Goal: Task Accomplishment & Management: Manage account settings

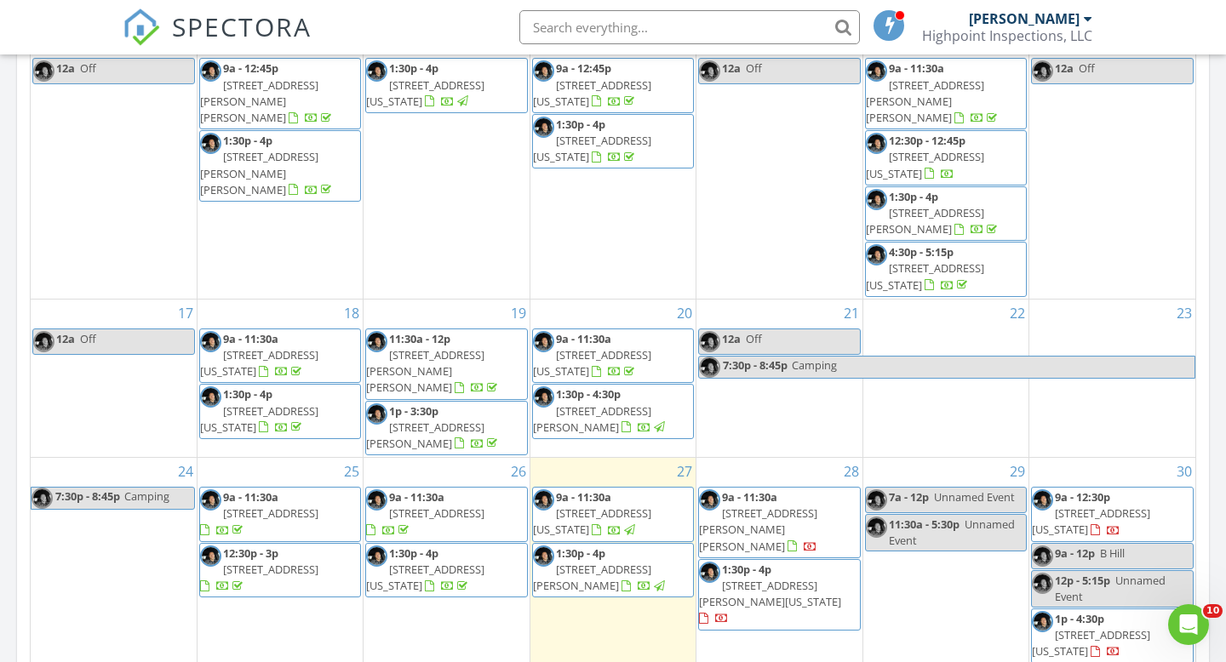
scroll to position [878, 0]
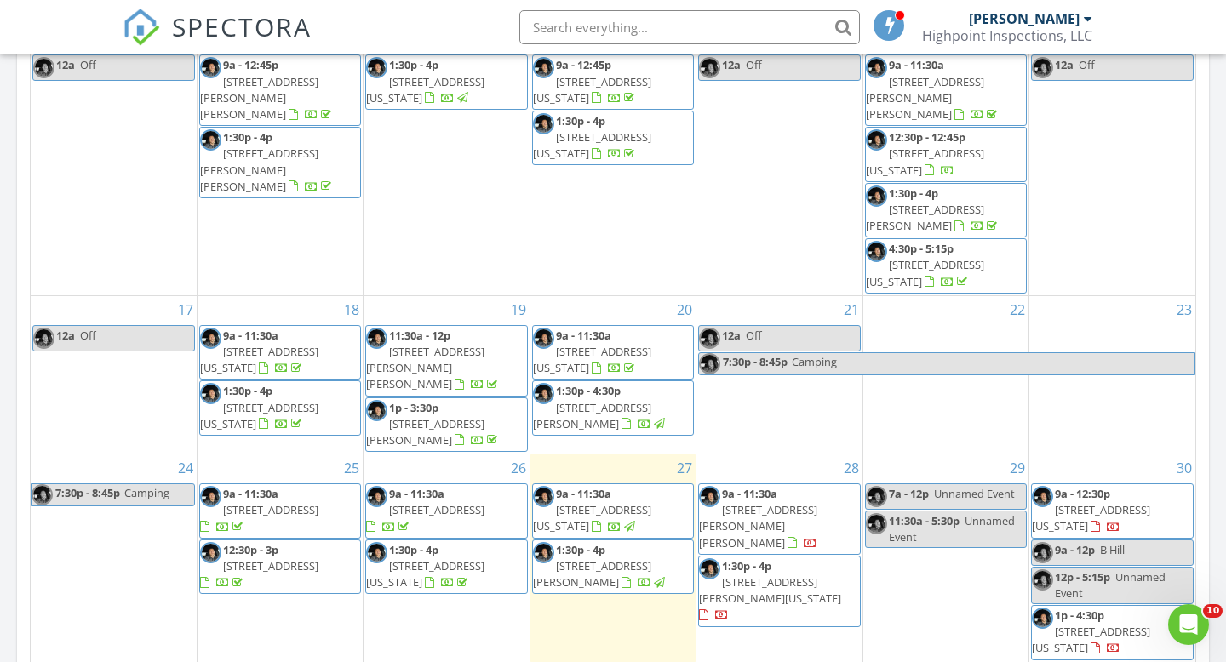
click at [772, 558] on span "1:30p - 4p 10208 Pinckney Ct, Oklahoma City 73162" at bounding box center [779, 591] width 160 height 66
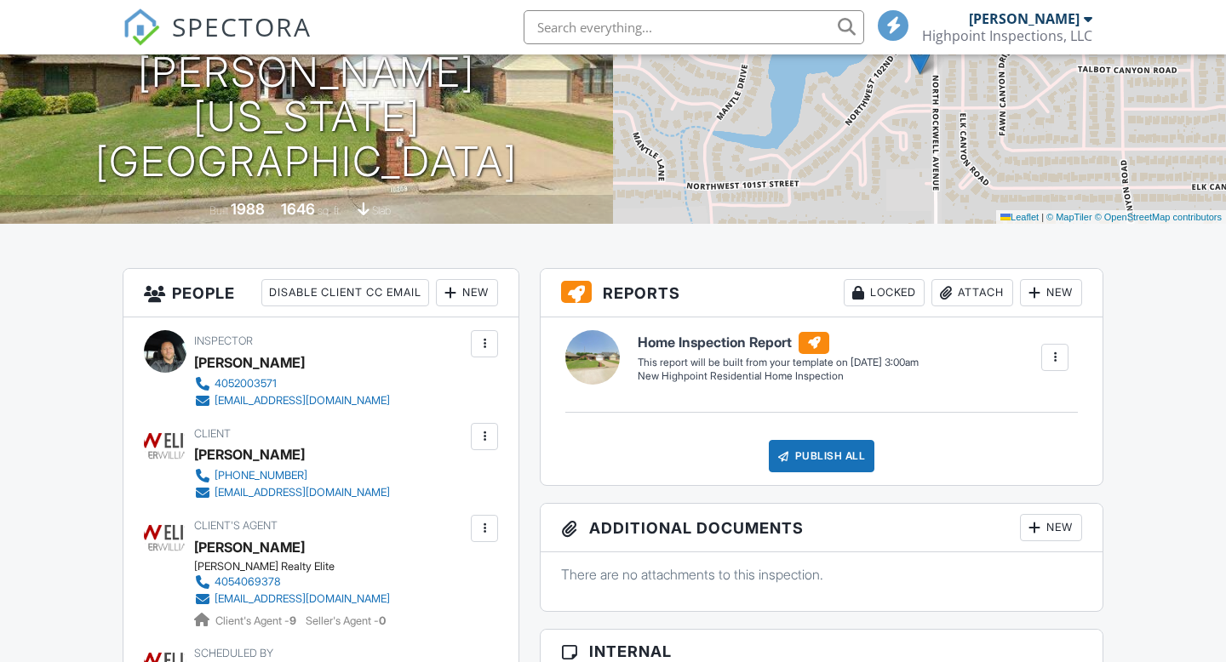
scroll to position [232, 0]
click at [487, 432] on div at bounding box center [484, 435] width 17 height 17
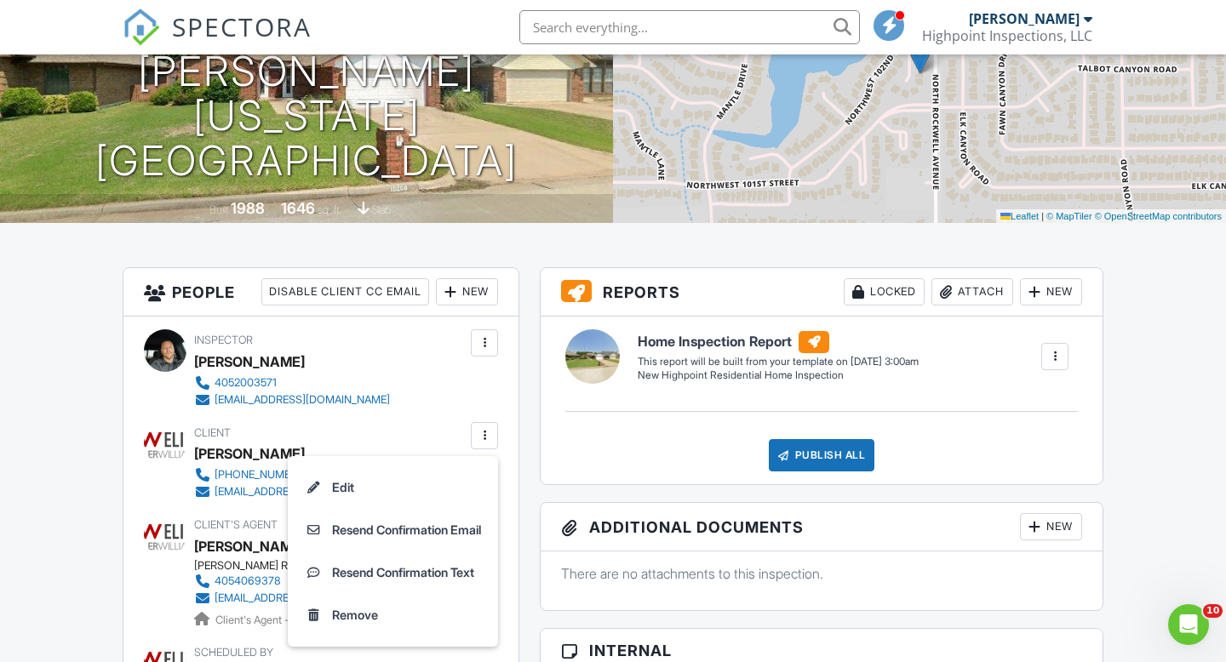
scroll to position [0, 0]
click at [419, 536] on li "Resend Confirmation Email" at bounding box center [393, 530] width 190 height 43
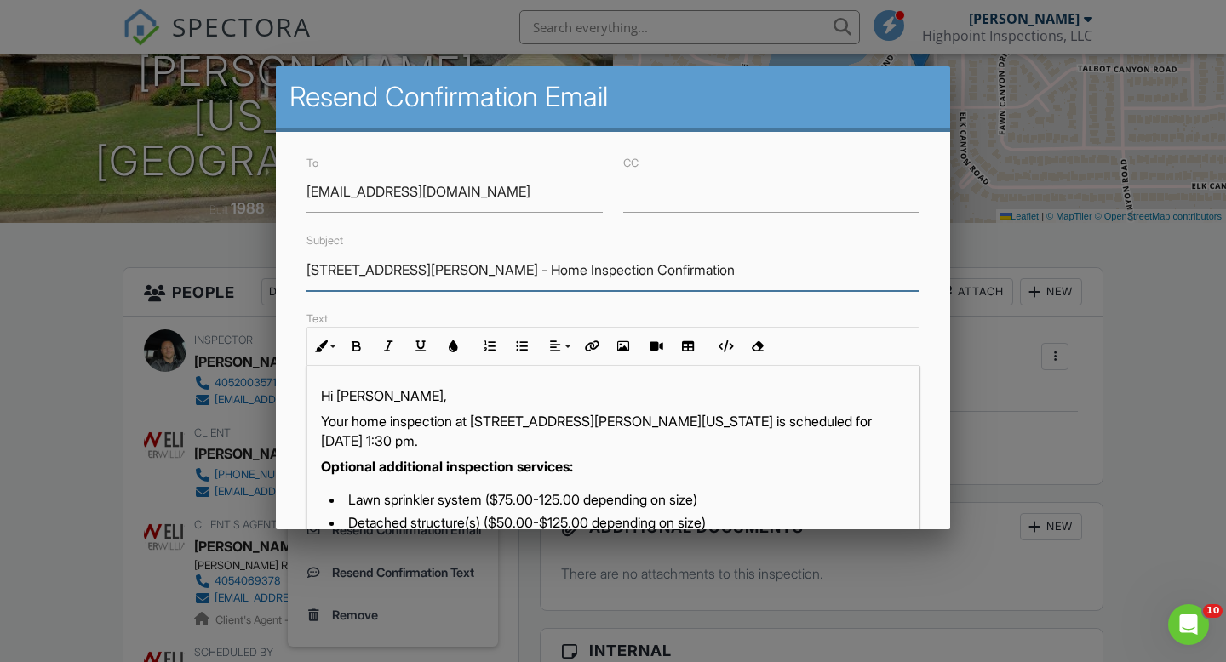
drag, startPoint x: 442, startPoint y: 271, endPoint x: 643, endPoint y: 280, distance: 201.1
click at [643, 281] on input "10208 Pinckney Ct - Home Inspection Confirmation" at bounding box center [612, 270] width 613 height 42
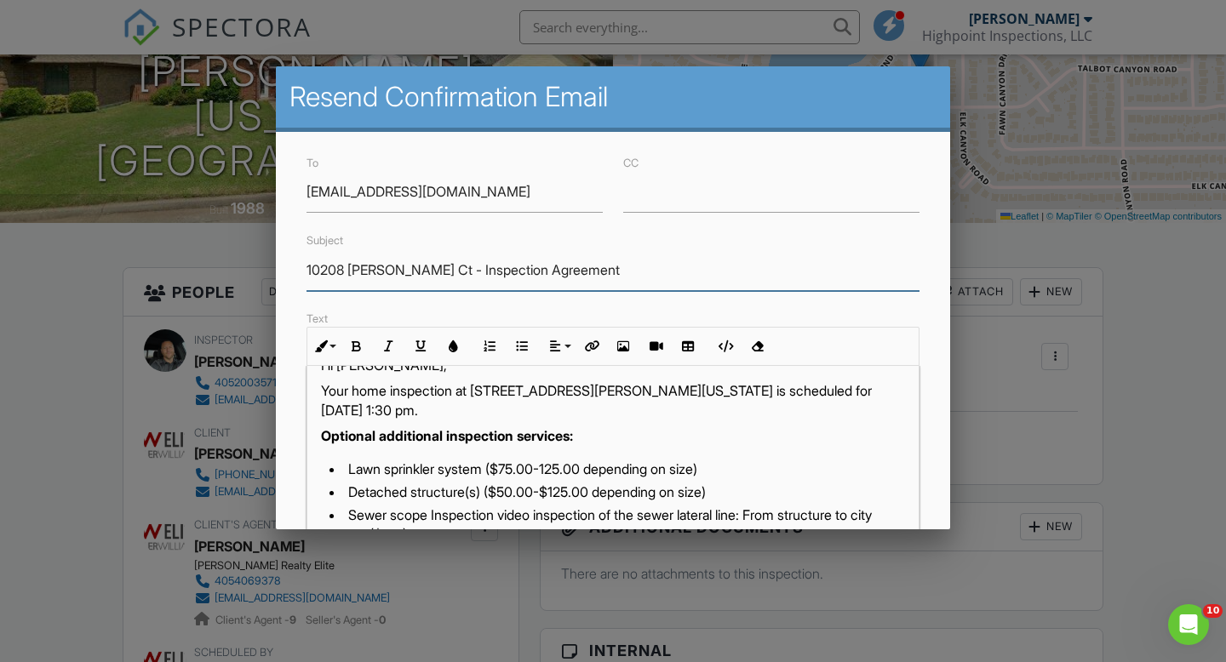
scroll to position [34, 0]
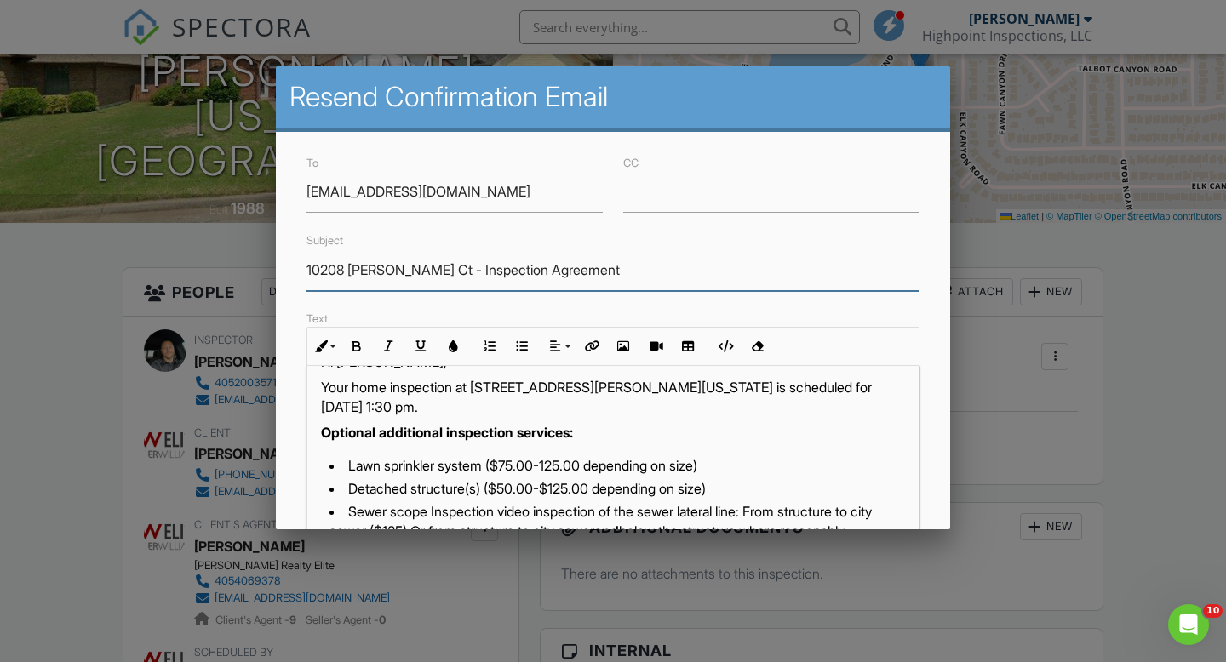
type input "10208 Pinckney Ct - Inspection Agreement"
drag, startPoint x: 323, startPoint y: 408, endPoint x: 395, endPoint y: 411, distance: 72.4
click at [396, 411] on p "Your home inspection at 10208 Pinckney Ct, Oklahoma City, OK 73162 is scheduled…" at bounding box center [613, 397] width 584 height 38
click at [439, 408] on p "Your home inspection at 10208 Pinckney Ct, Oklahoma City, OK 73162 is scheduled…" at bounding box center [613, 397] width 584 height 38
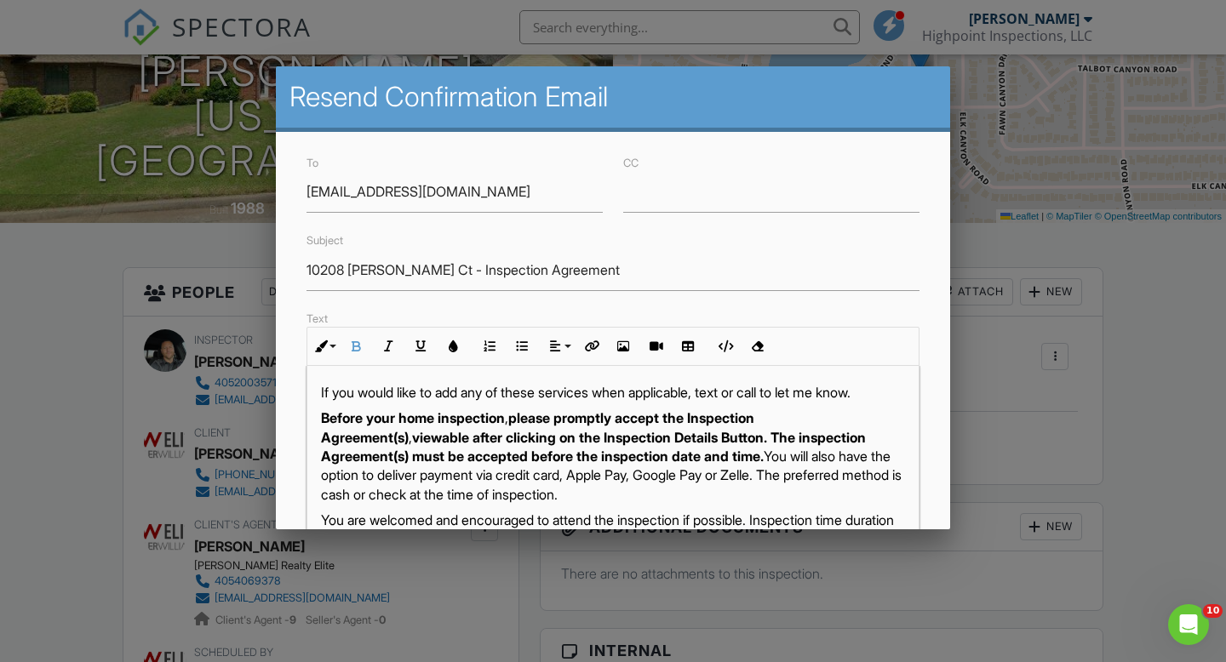
scroll to position [255, 0]
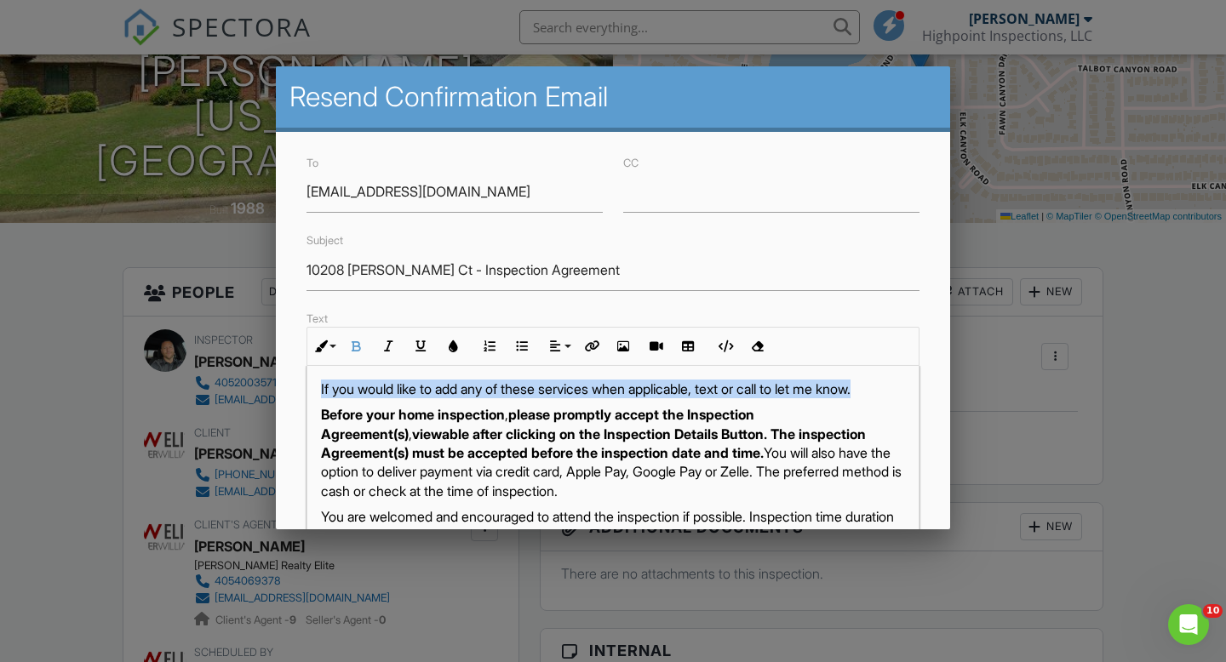
click at [903, 398] on p "If you would like to add any of these services when applicable, text or call to…" at bounding box center [613, 389] width 584 height 19
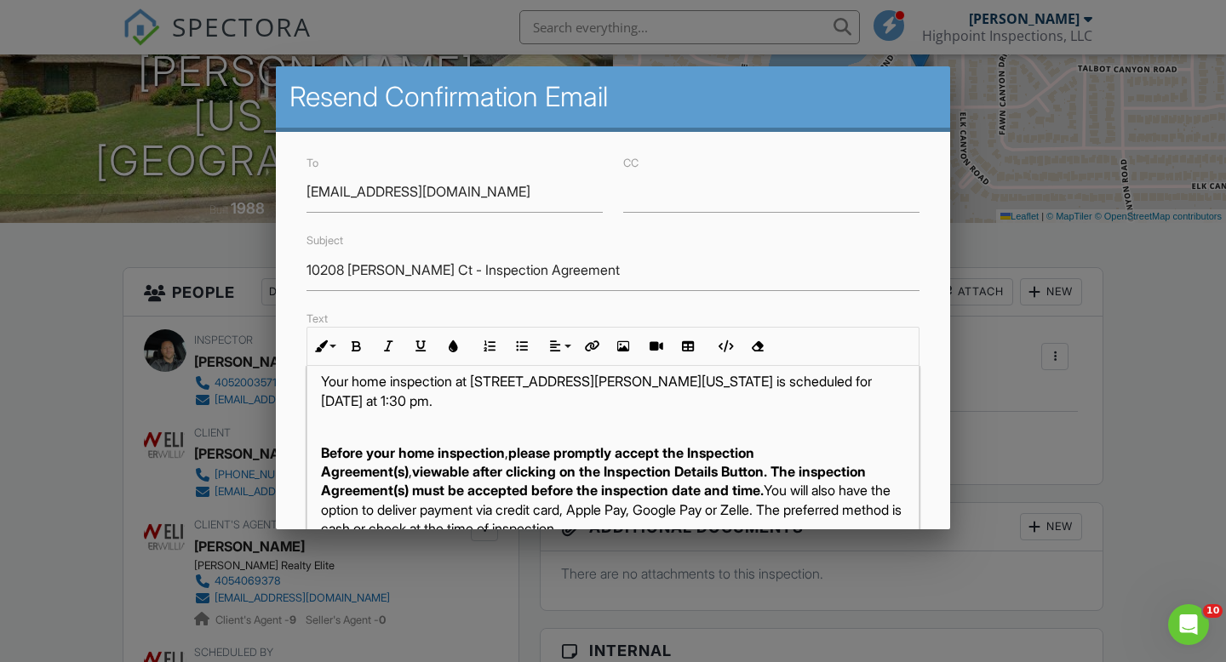
scroll to position [39, 0]
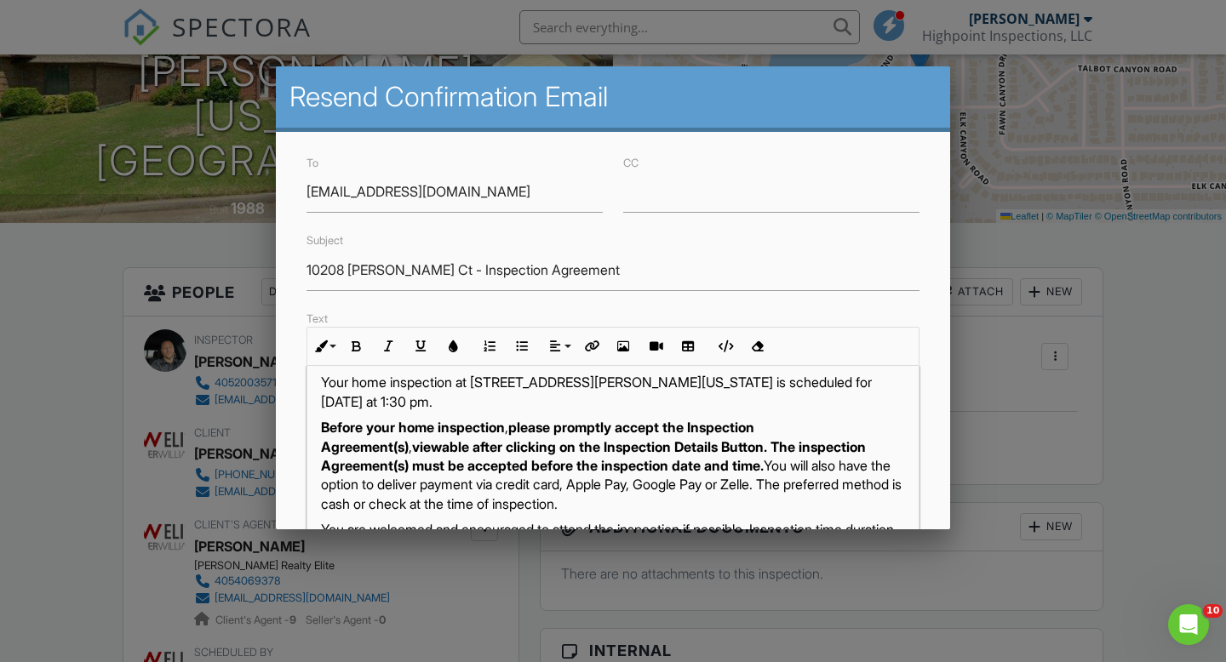
click at [686, 465] on p "Before your home inspection , please promptly accept the Inspection Agreement(s…" at bounding box center [613, 465] width 584 height 95
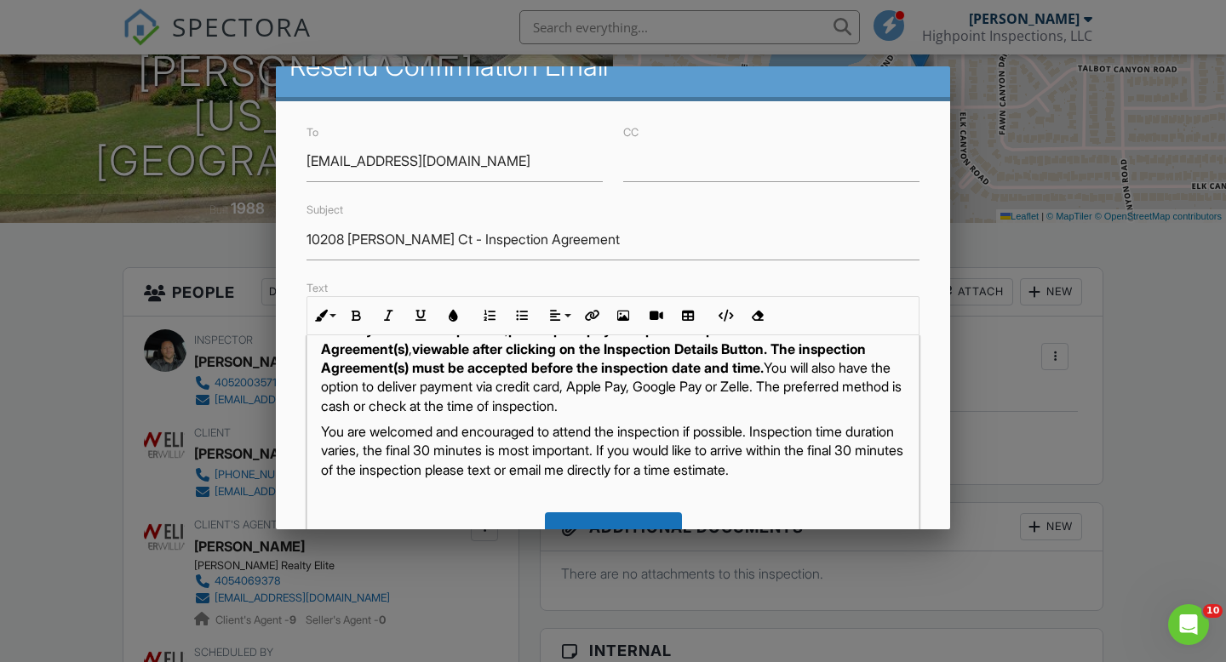
scroll to position [43, 0]
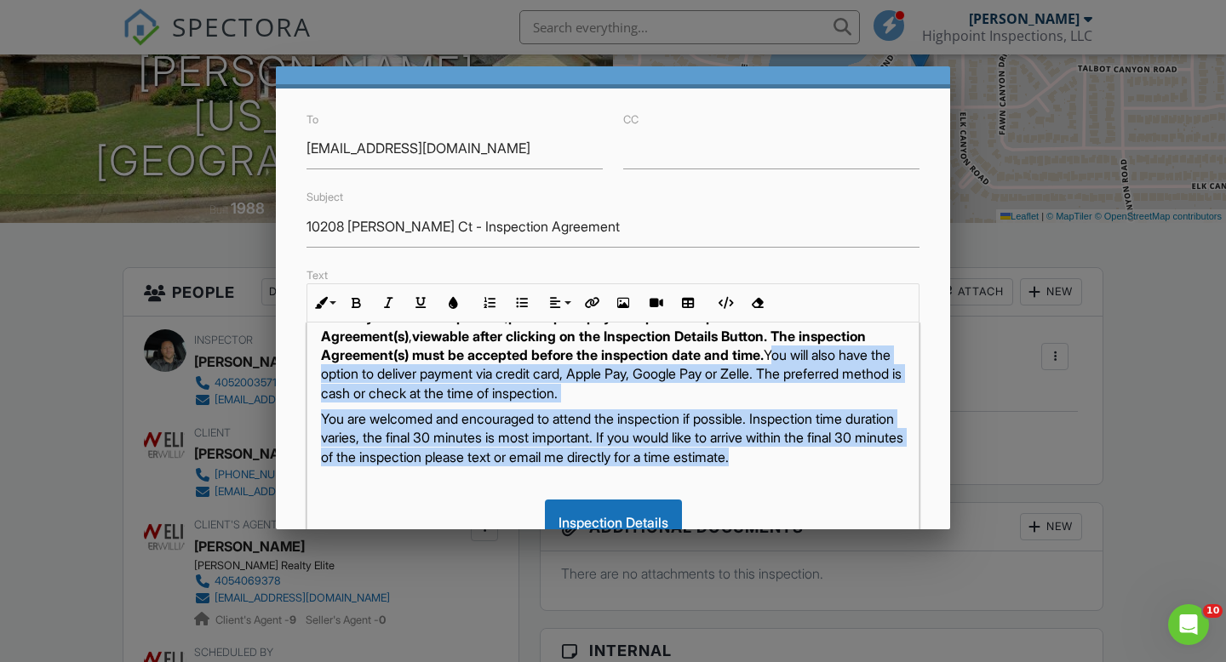
click at [871, 457] on p "You are welcomed and encouraged to attend the inspection if possible. Inspectio…" at bounding box center [613, 437] width 584 height 57
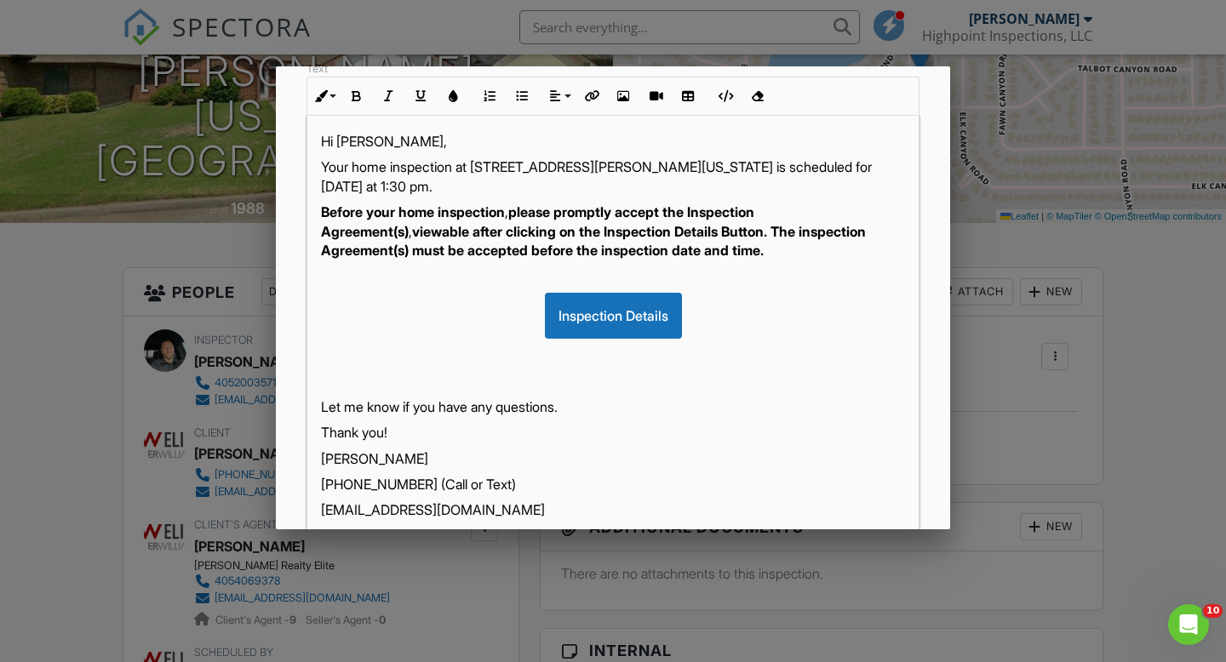
scroll to position [373, 0]
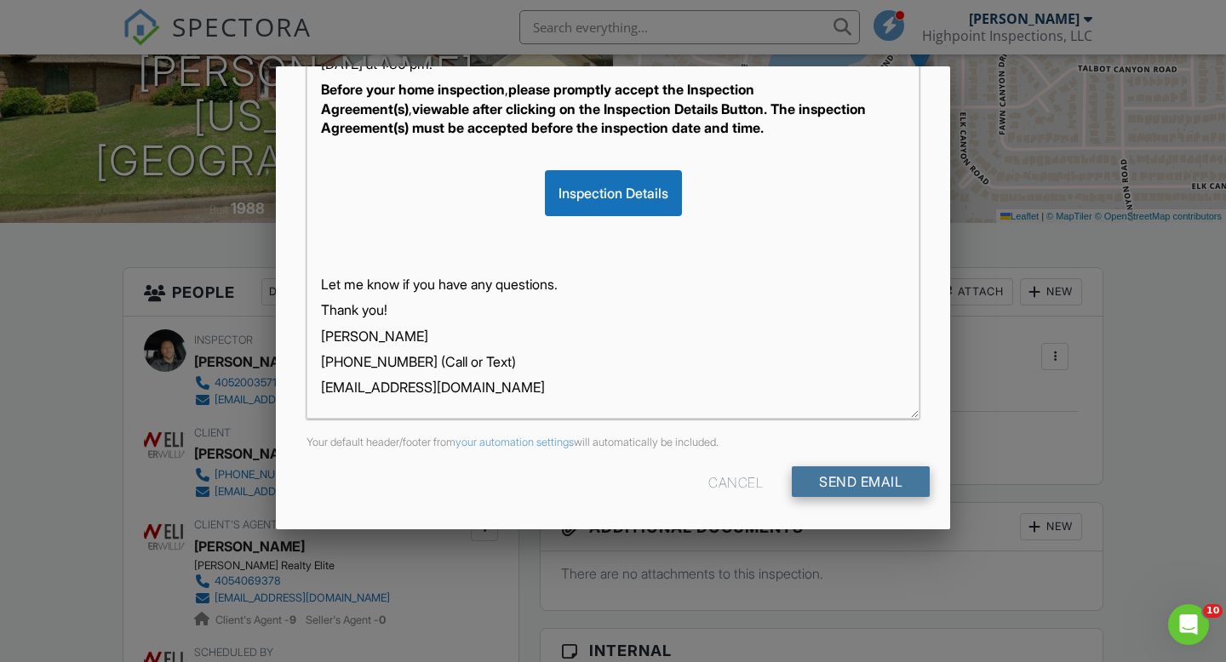
click at [837, 483] on input "Send Email" at bounding box center [861, 481] width 138 height 31
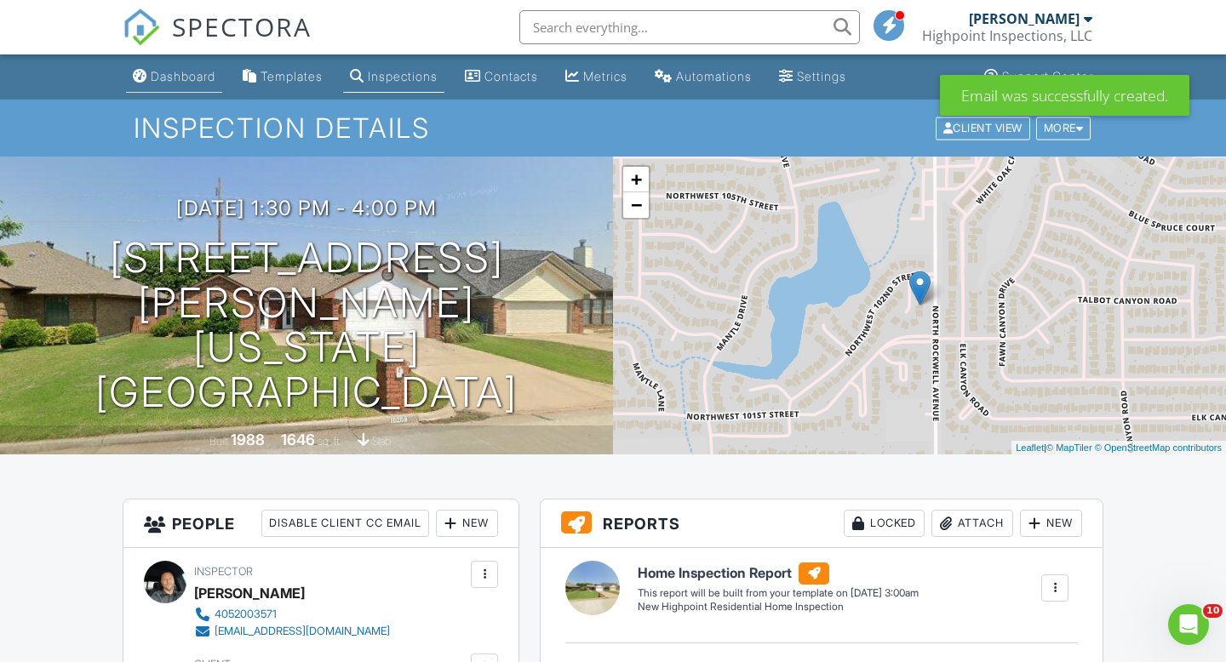
click at [194, 71] on div "Dashboard" at bounding box center [183, 76] width 65 height 14
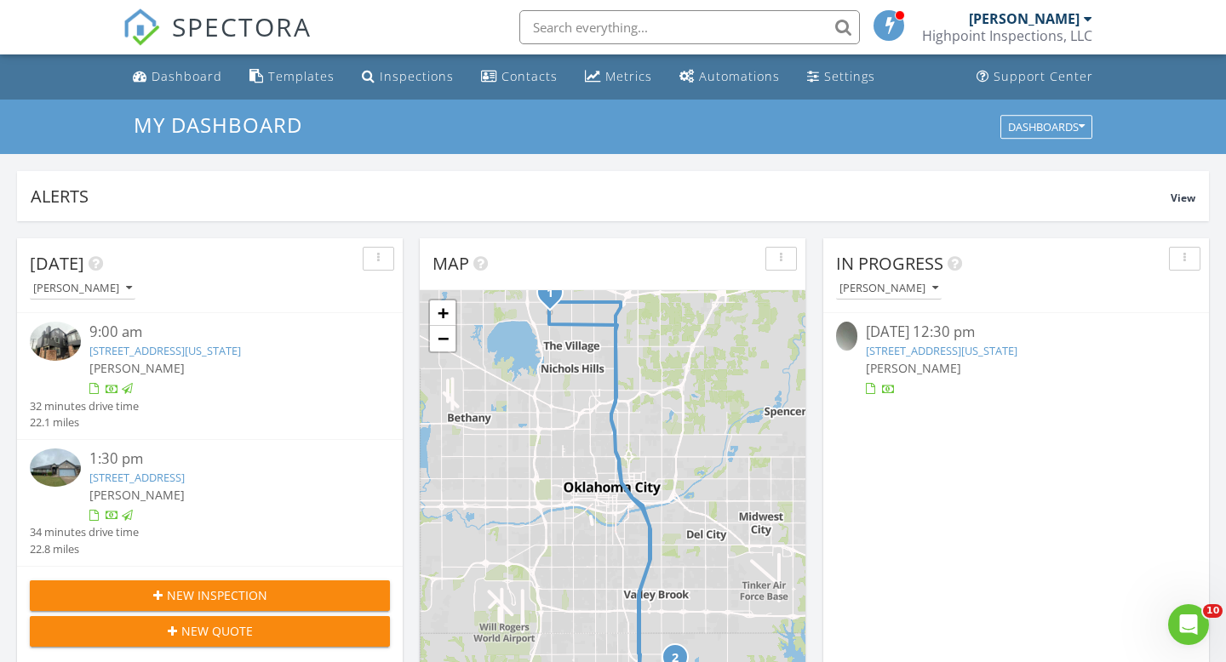
click at [185, 478] on link "[STREET_ADDRESS]" at bounding box center [136, 477] width 95 height 15
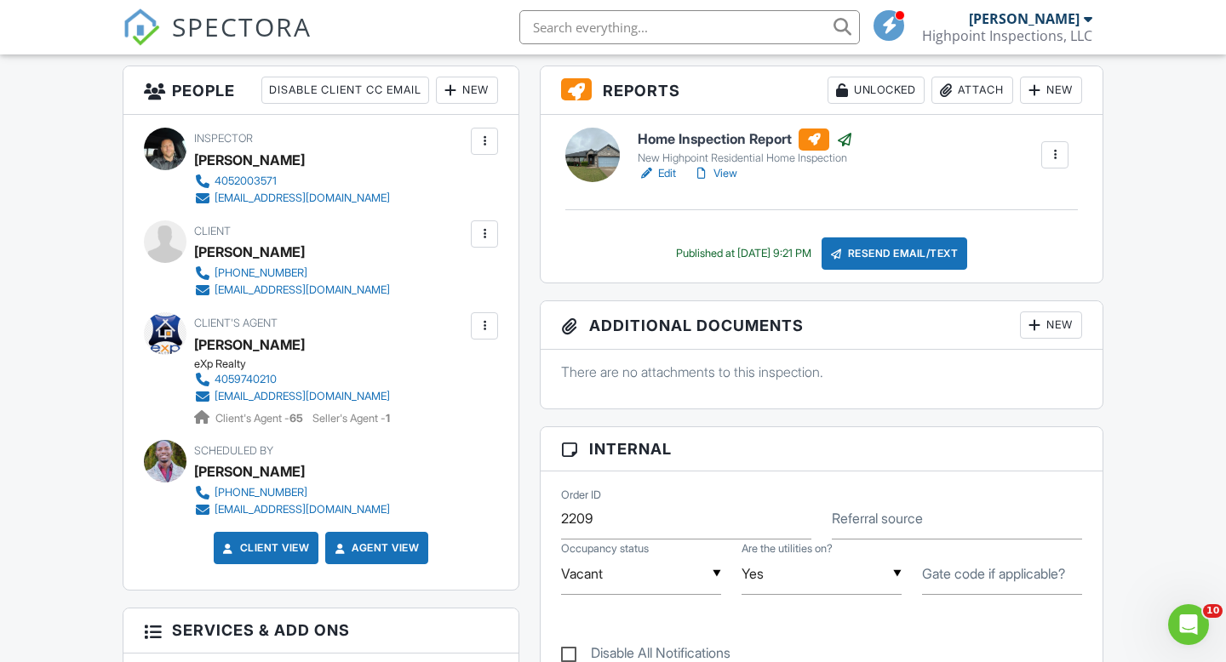
scroll to position [428, 0]
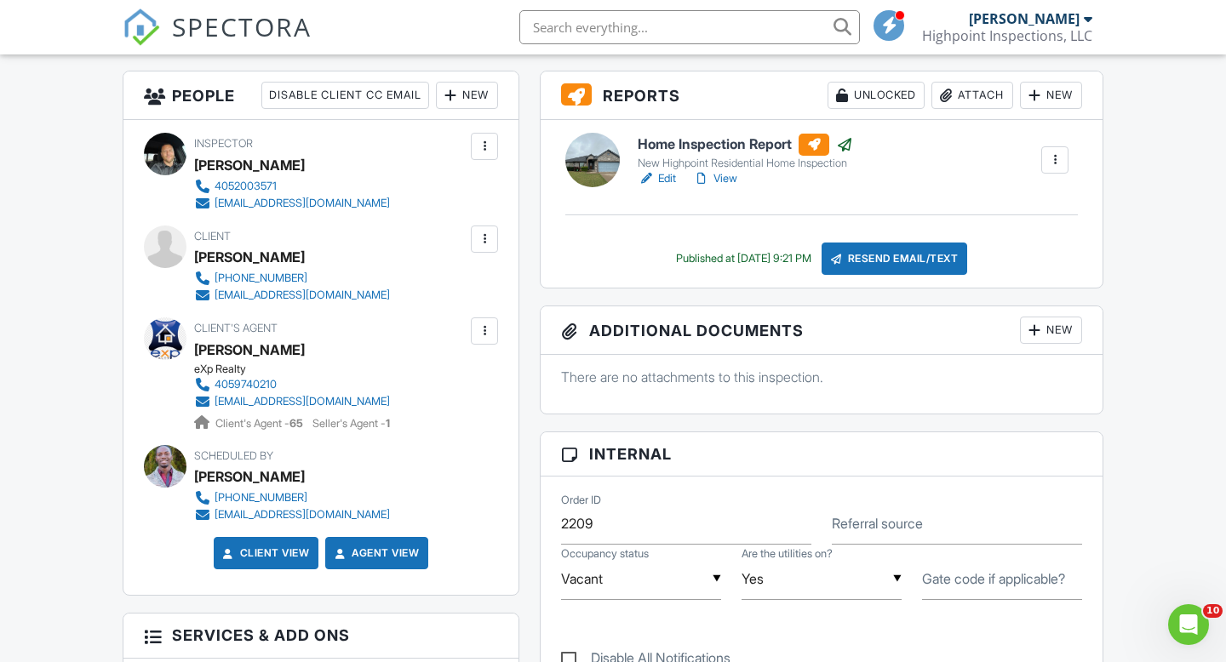
click at [1051, 337] on div "New" at bounding box center [1051, 330] width 62 height 27
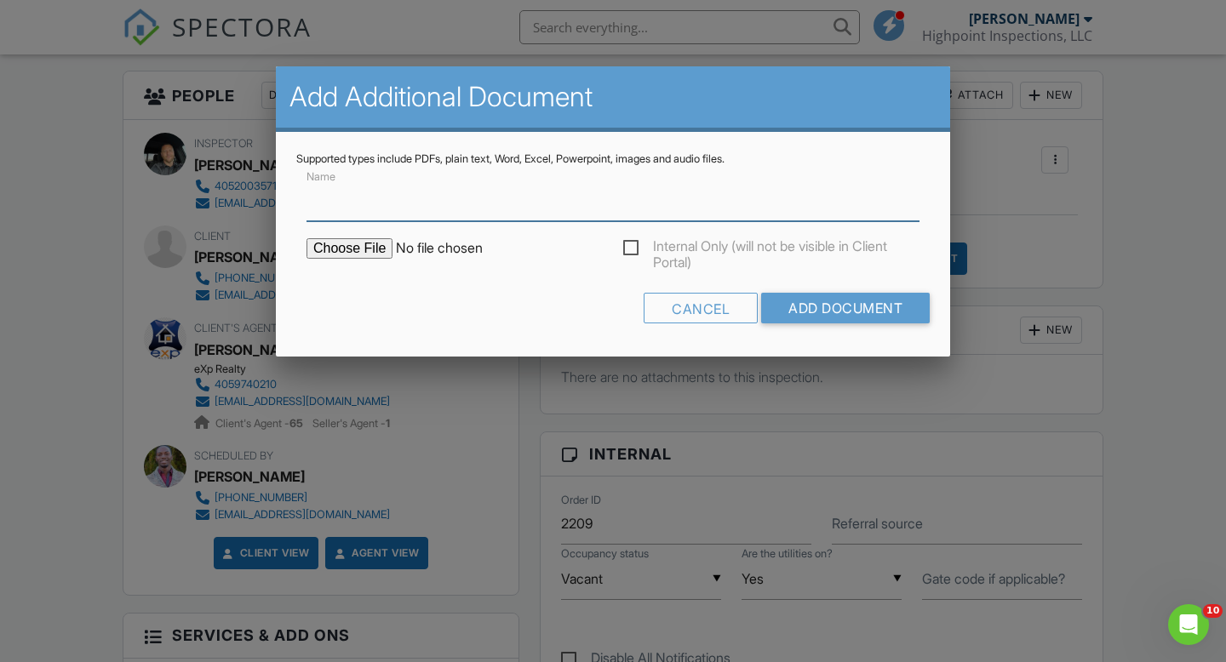
click at [501, 214] on input "Name" at bounding box center [612, 201] width 613 height 42
type input "Termite Inspection Report"
click at [362, 247] on input "file" at bounding box center [450, 248] width 289 height 20
type input "C:\fakepath\1401 N.E. 11th St.-Inspection Report.pdf"
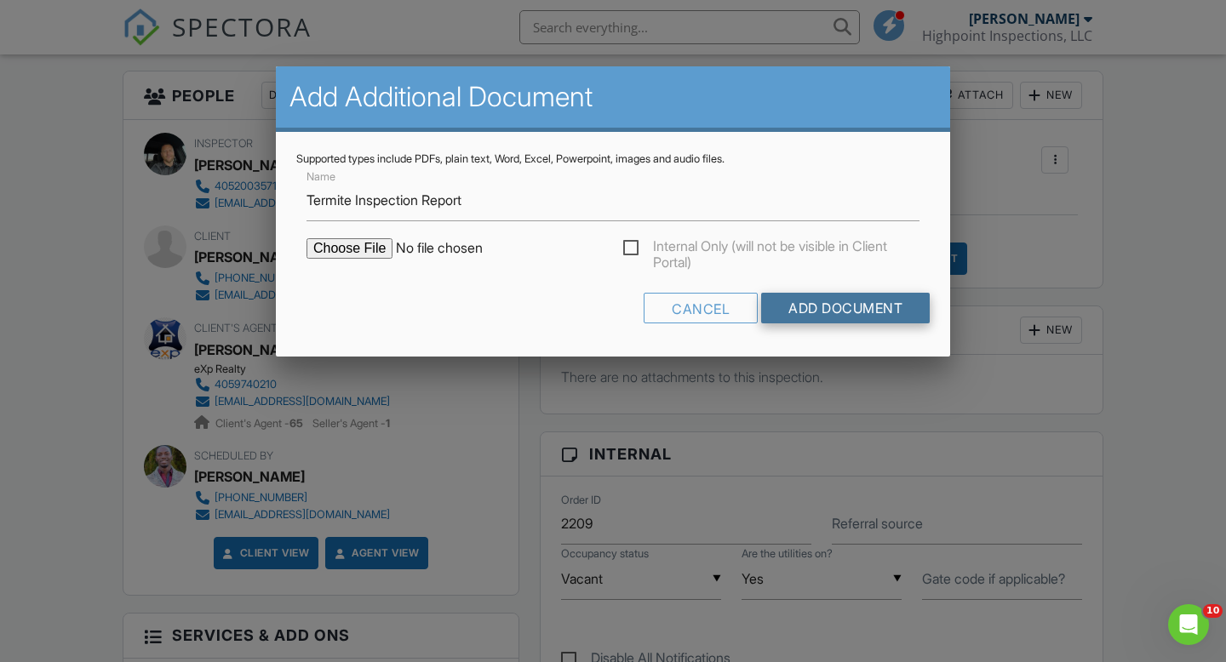
click at [825, 316] on input "Add Document" at bounding box center [845, 308] width 169 height 31
